Goal: Navigation & Orientation: Find specific page/section

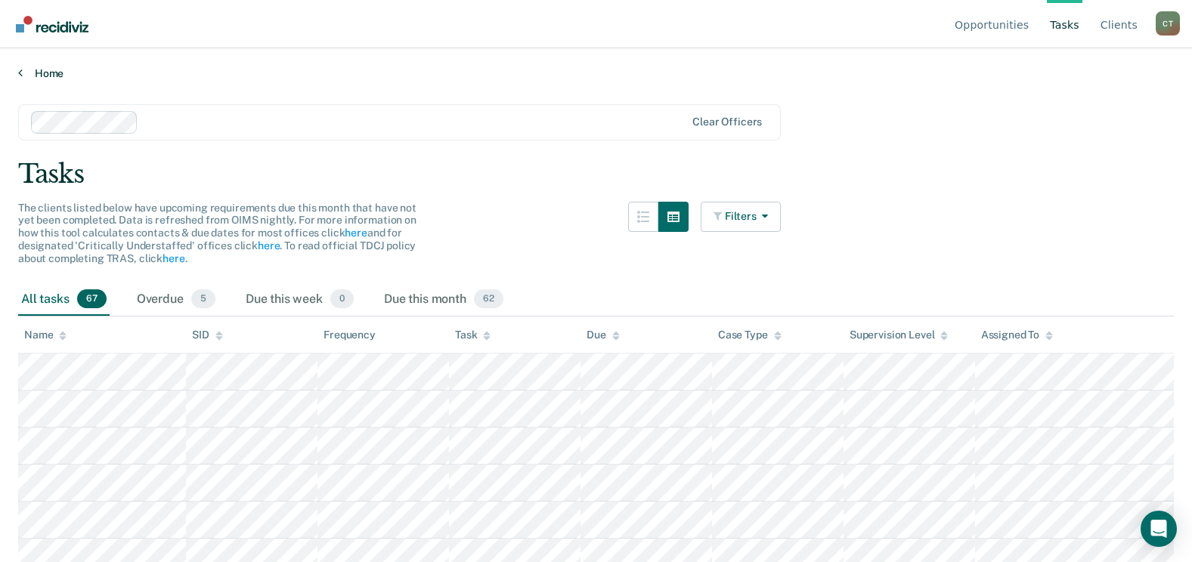
click at [52, 76] on link "Home" at bounding box center [596, 74] width 1156 height 14
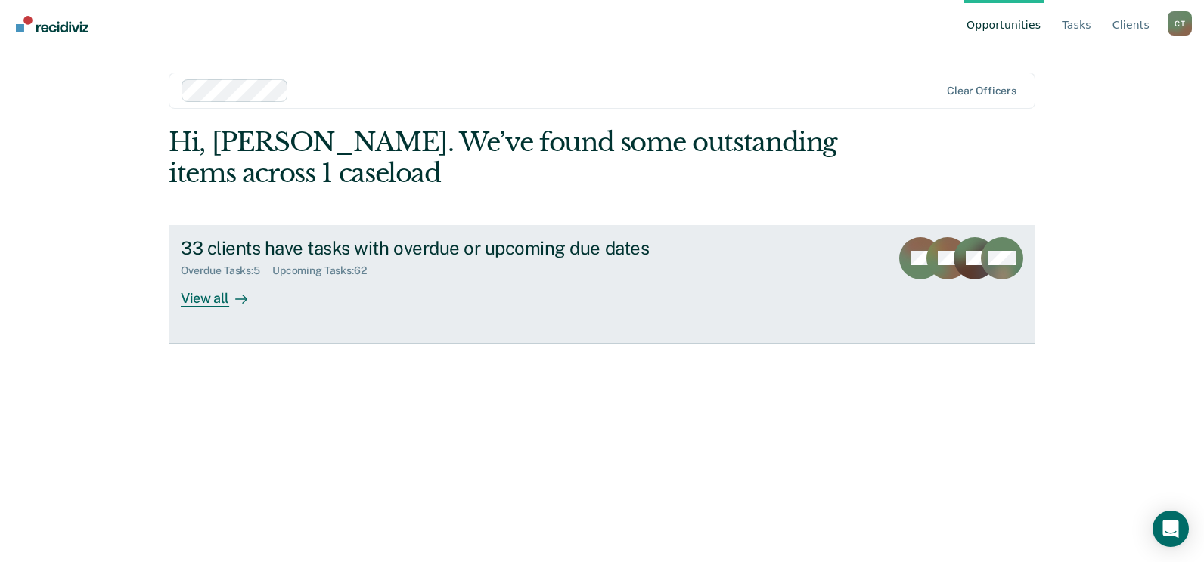
click at [212, 295] on div "View all" at bounding box center [223, 291] width 85 height 29
